Goal: Navigation & Orientation: Find specific page/section

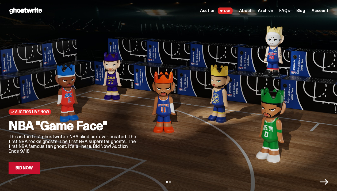
click at [32, 168] on link "Bid Now" at bounding box center [24, 168] width 31 height 12
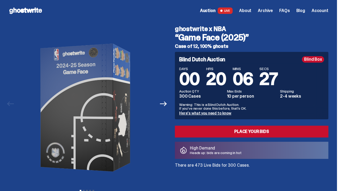
click at [258, 11] on span "Archive" at bounding box center [265, 11] width 15 height 4
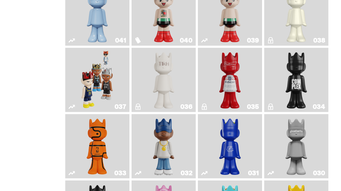
scroll to position [407, 0]
click at [108, 81] on img "Game Face (2024)" at bounding box center [97, 80] width 34 height 60
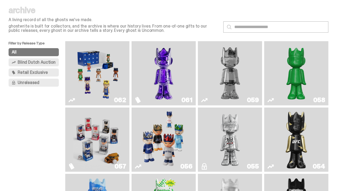
scroll to position [15, 0]
click at [115, 103] on img "Game Face (2025)" at bounding box center [97, 74] width 48 height 60
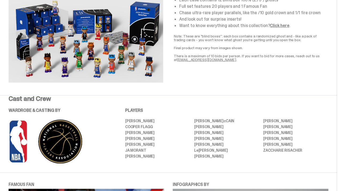
scroll to position [229, 0]
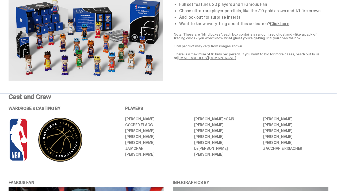
click at [93, 81] on img at bounding box center [86, 37] width 155 height 87
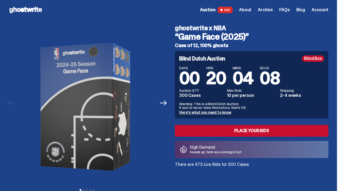
scroll to position [0, 0]
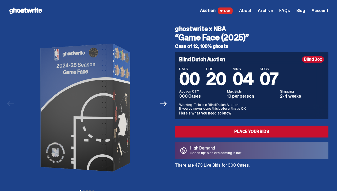
click at [200, 13] on span "Auction" at bounding box center [208, 11] width 16 height 4
click at [258, 13] on span "Archive" at bounding box center [265, 11] width 15 height 4
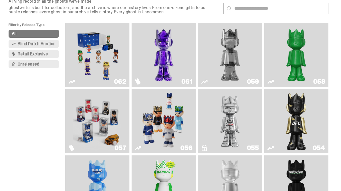
scroll to position [36, 0]
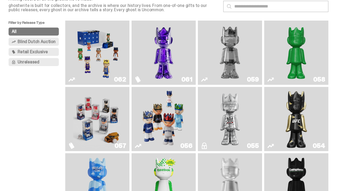
click at [176, 139] on img "Game Face (2025)" at bounding box center [164, 119] width 48 height 60
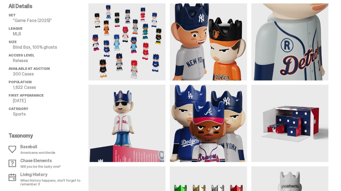
scroll to position [357, 0]
